Goal: Information Seeking & Learning: Check status

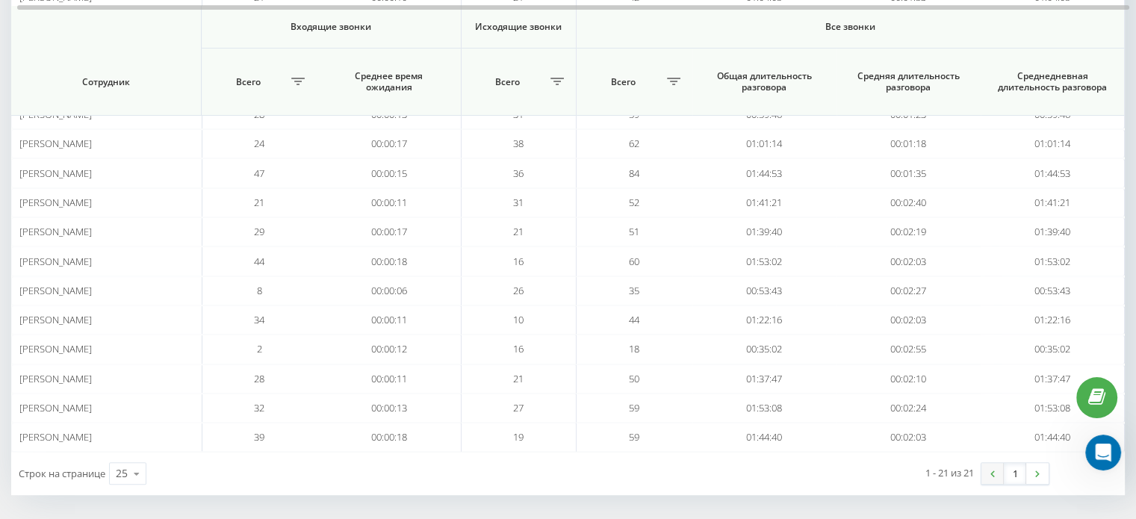
click at [990, 470] on img at bounding box center [992, 473] width 4 height 7
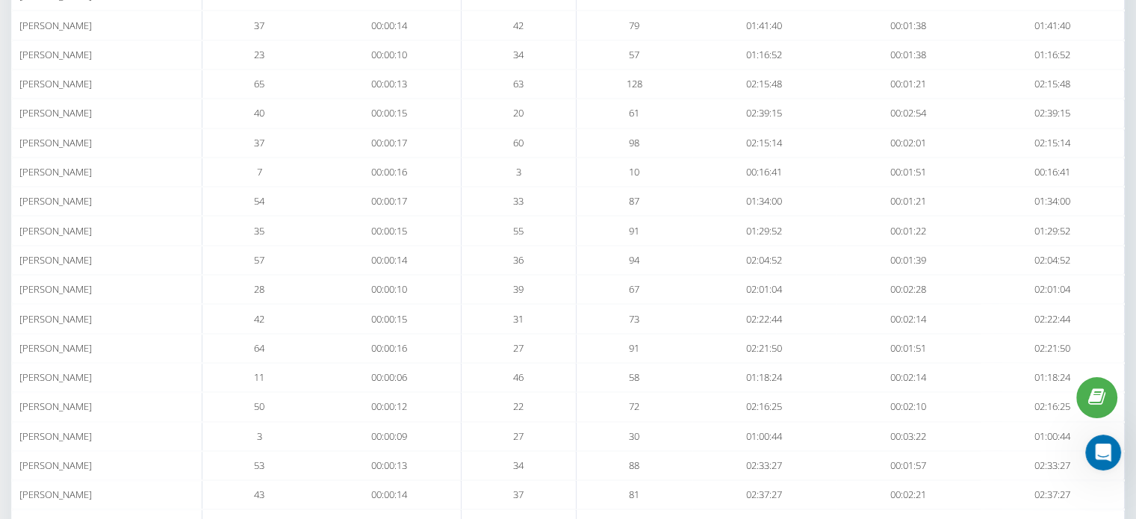
scroll to position [493, 0]
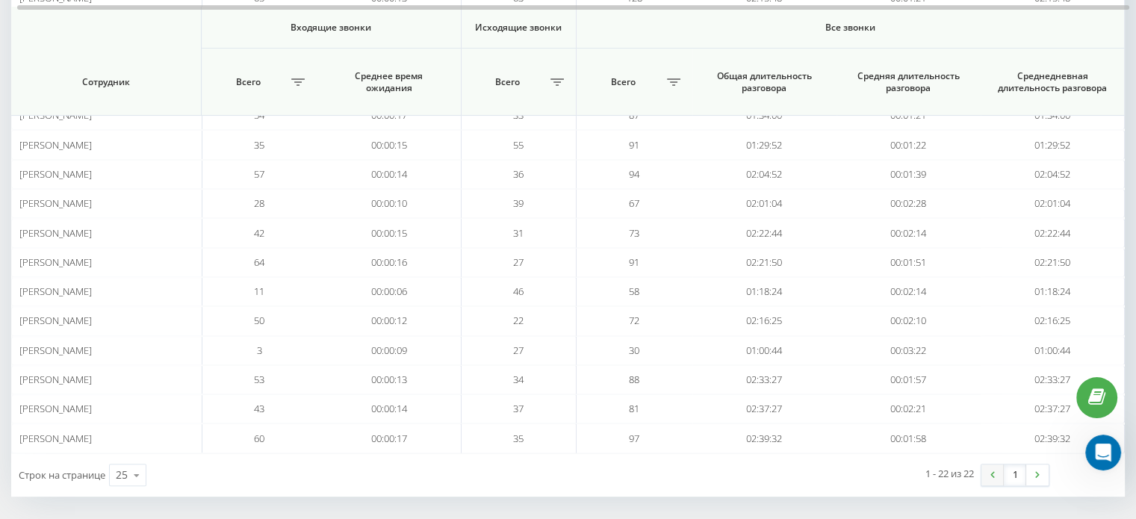
click at [991, 471] on img at bounding box center [992, 474] width 4 height 7
click at [992, 464] on link at bounding box center [992, 474] width 22 height 21
click at [1000, 472] on link at bounding box center [992, 474] width 22 height 21
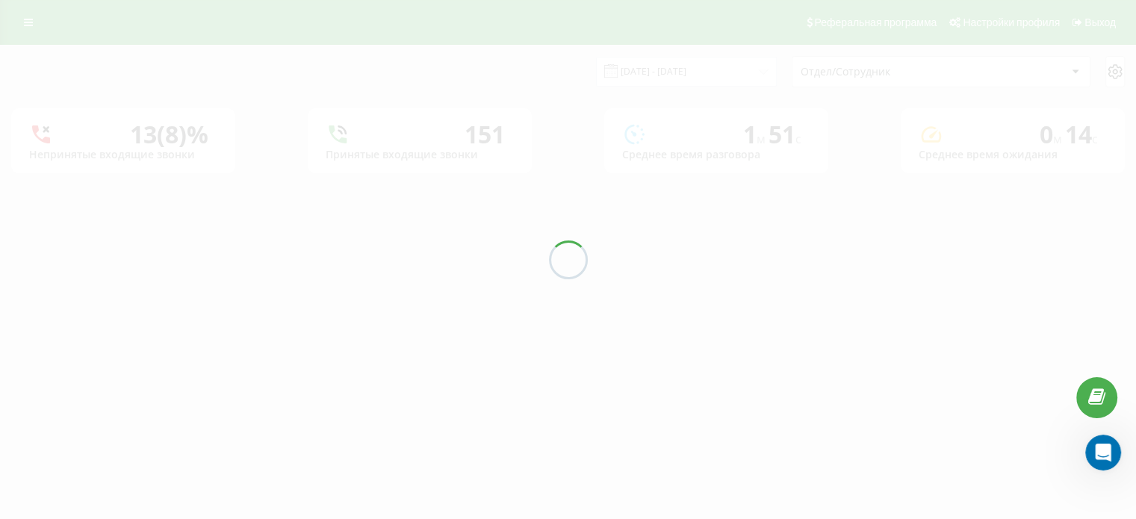
scroll to position [0, 0]
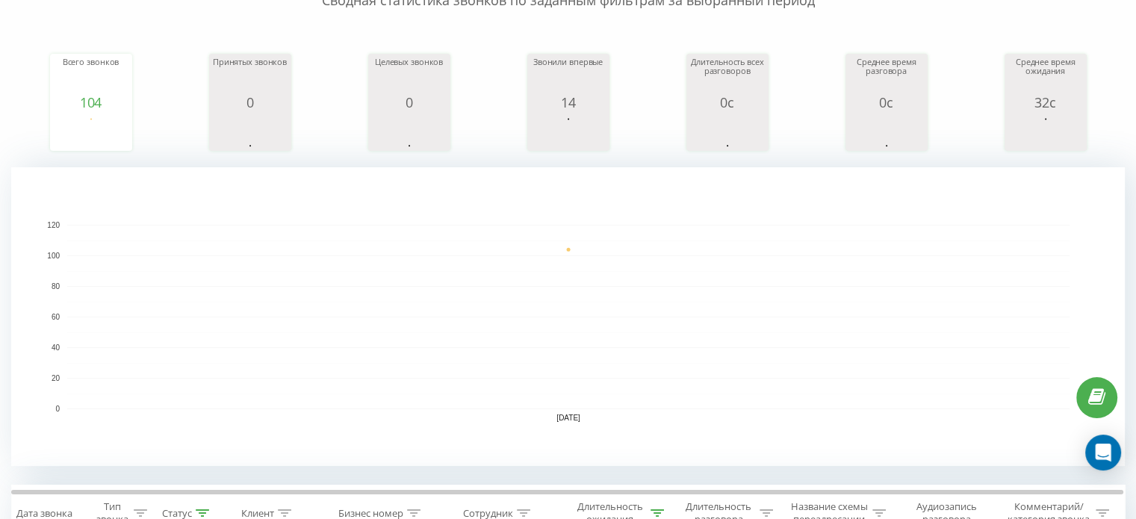
scroll to position [448, 0]
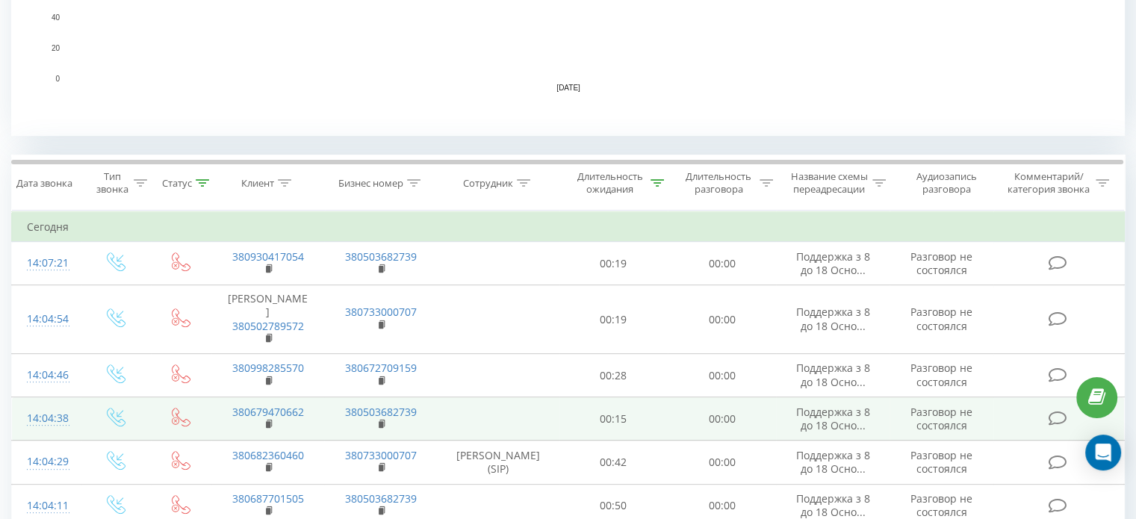
scroll to position [597, 0]
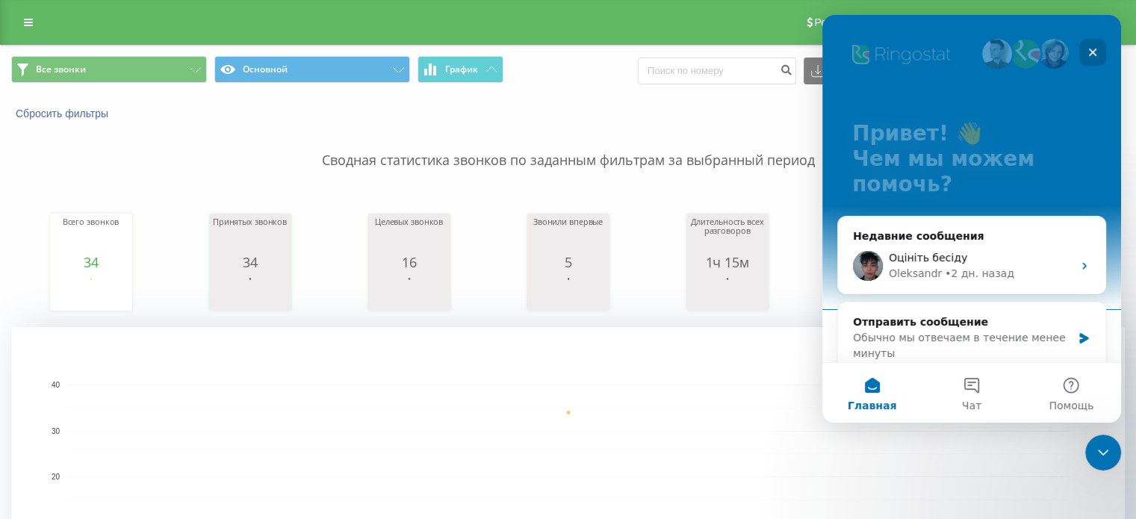
scroll to position [149, 0]
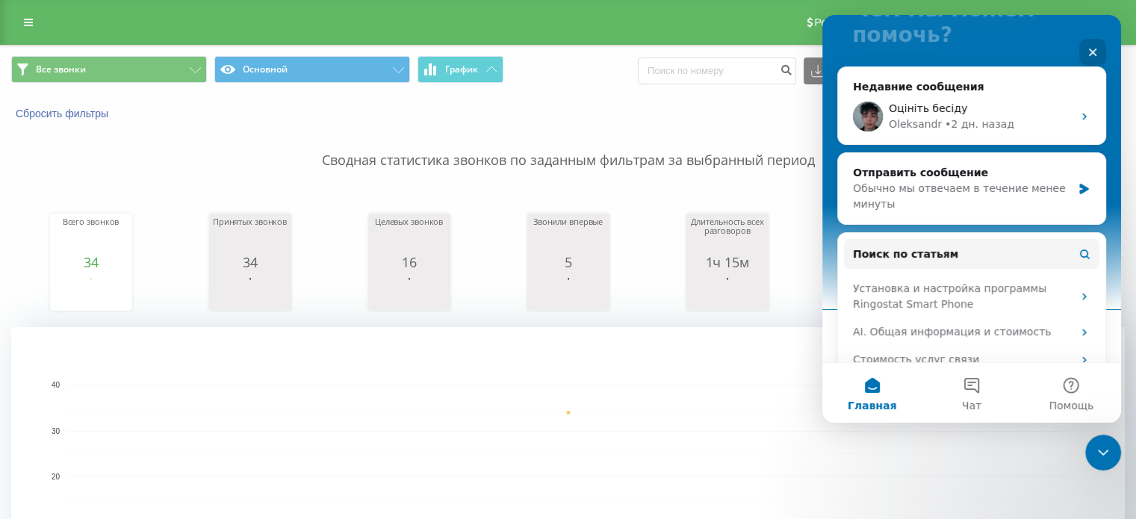
click at [1103, 446] on icon "Закрыть службу сообщений Intercom" at bounding box center [1103, 452] width 18 height 18
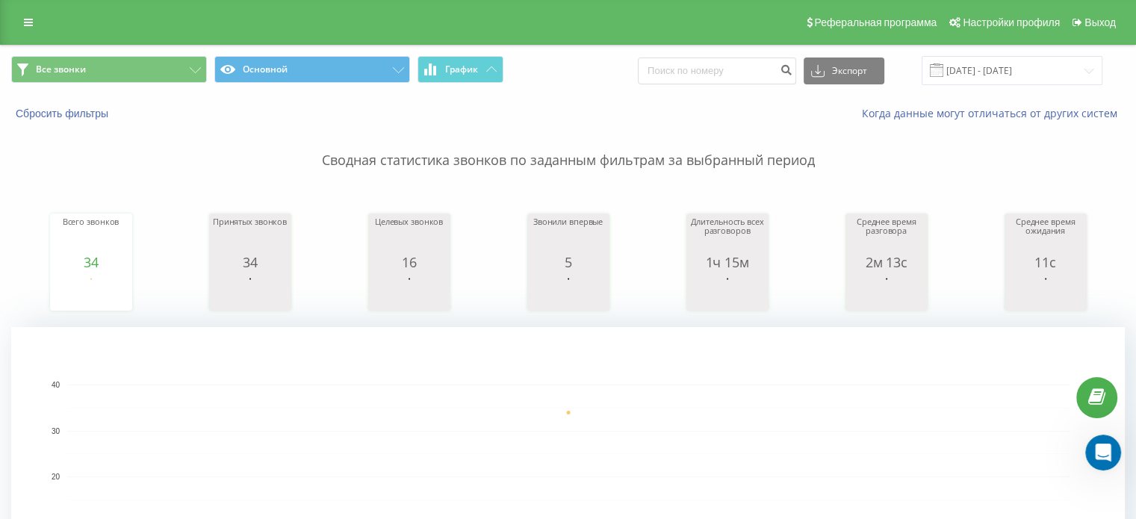
scroll to position [0, 0]
click at [93, 184] on div "Всего звонков 120 date totalCalls [DATE] [PHONE_NUMBER][DATE] Принятых звонков …" at bounding box center [567, 248] width 1113 height 128
